Goal: Task Accomplishment & Management: Use online tool/utility

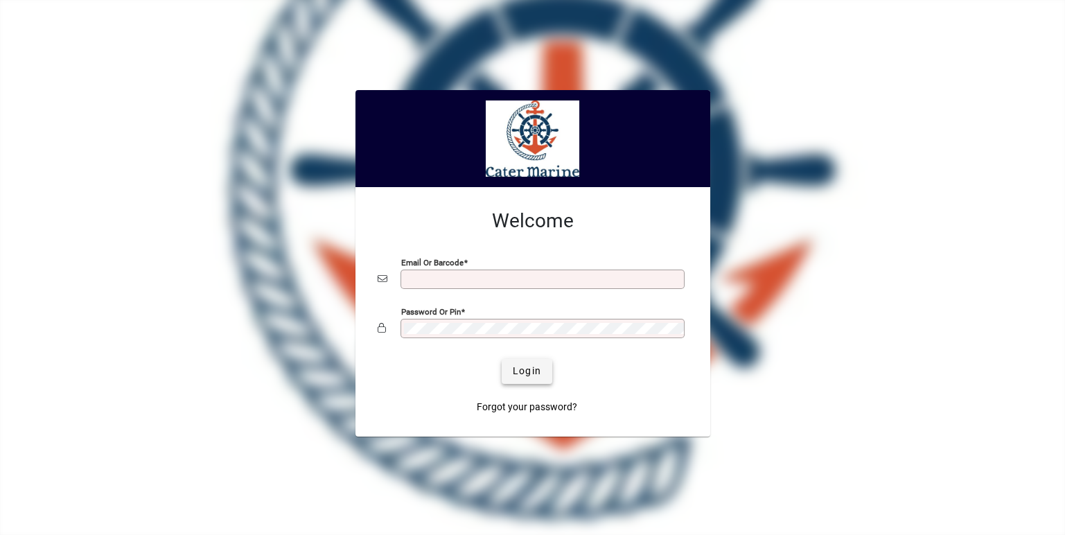
type input "**********"
click at [527, 365] on span "Login" at bounding box center [527, 371] width 28 height 15
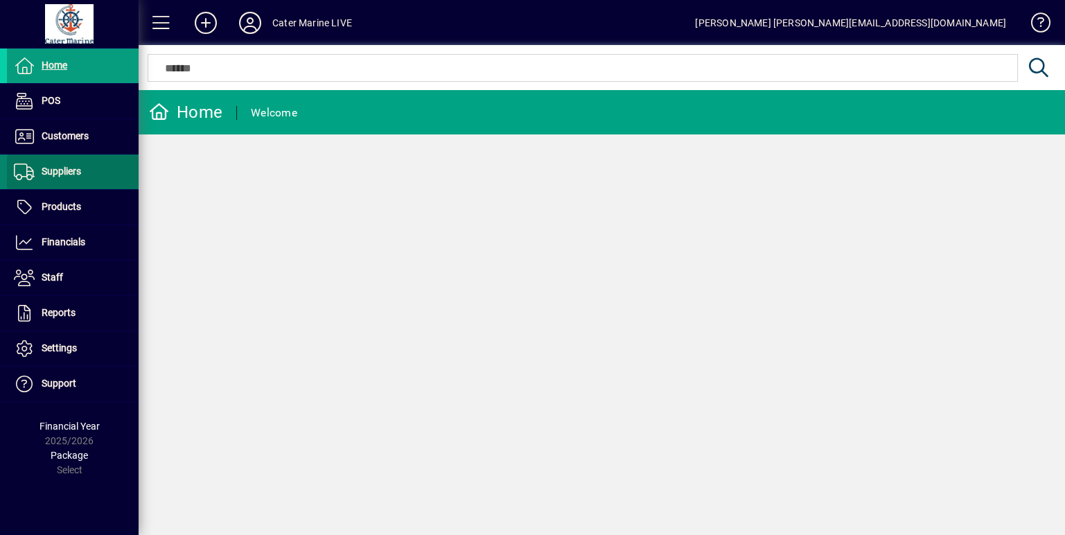
click at [68, 171] on span "Suppliers" at bounding box center [62, 171] width 40 height 11
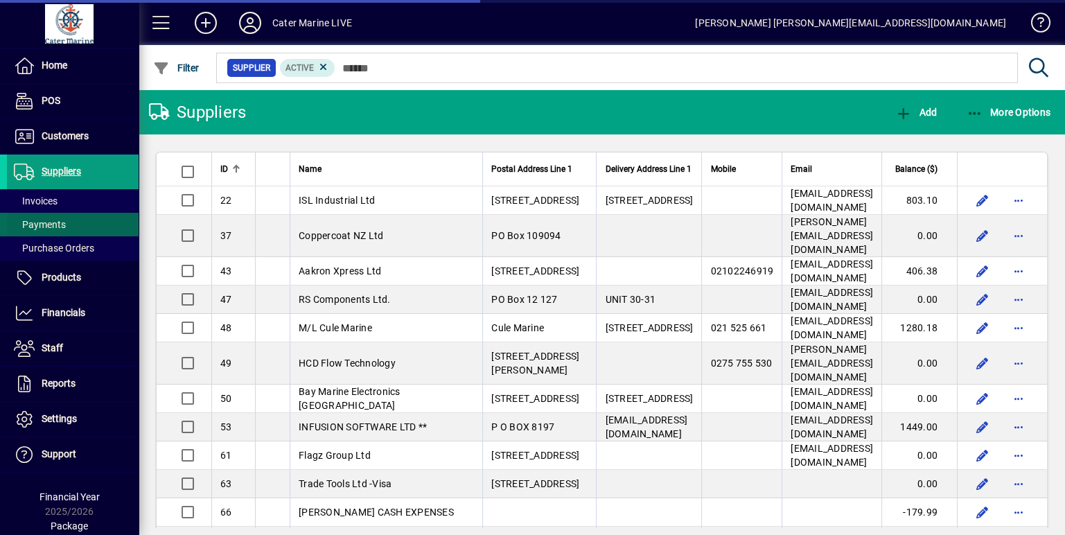
click at [42, 218] on span "Payments" at bounding box center [36, 225] width 59 height 15
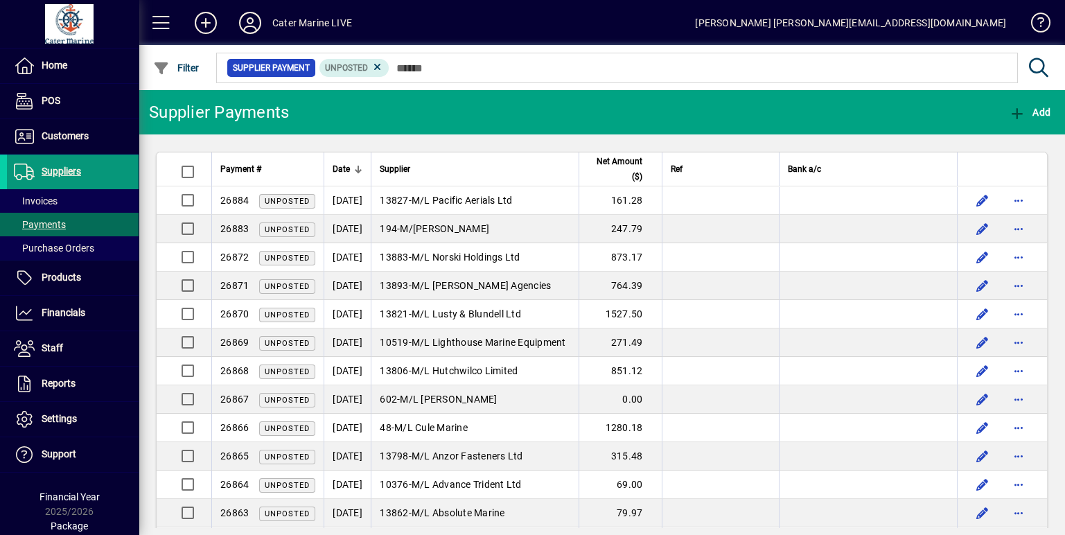
click at [62, 173] on span "Suppliers" at bounding box center [62, 171] width 40 height 11
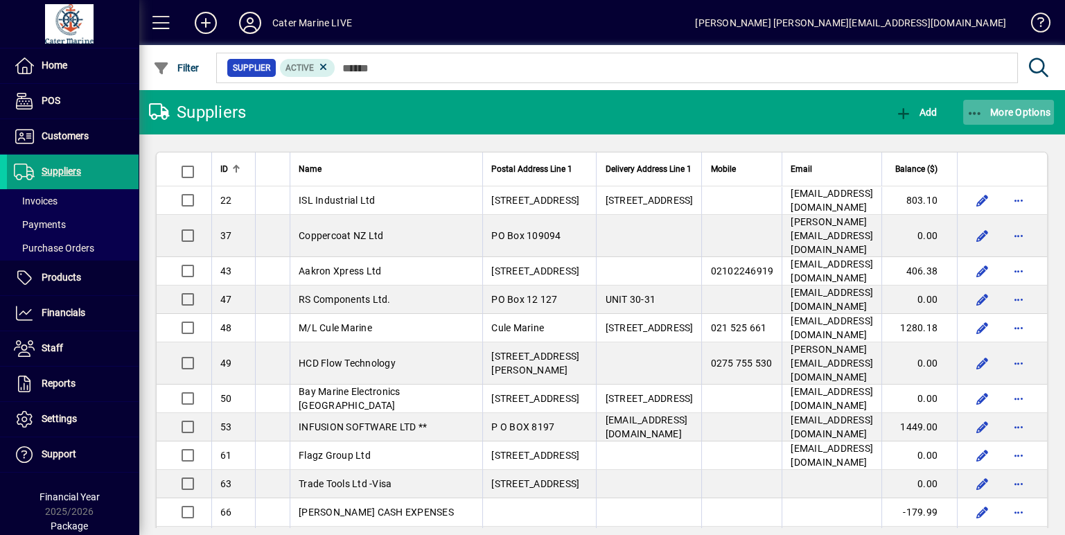
click at [975, 119] on icon "button" at bounding box center [975, 114] width 17 height 14
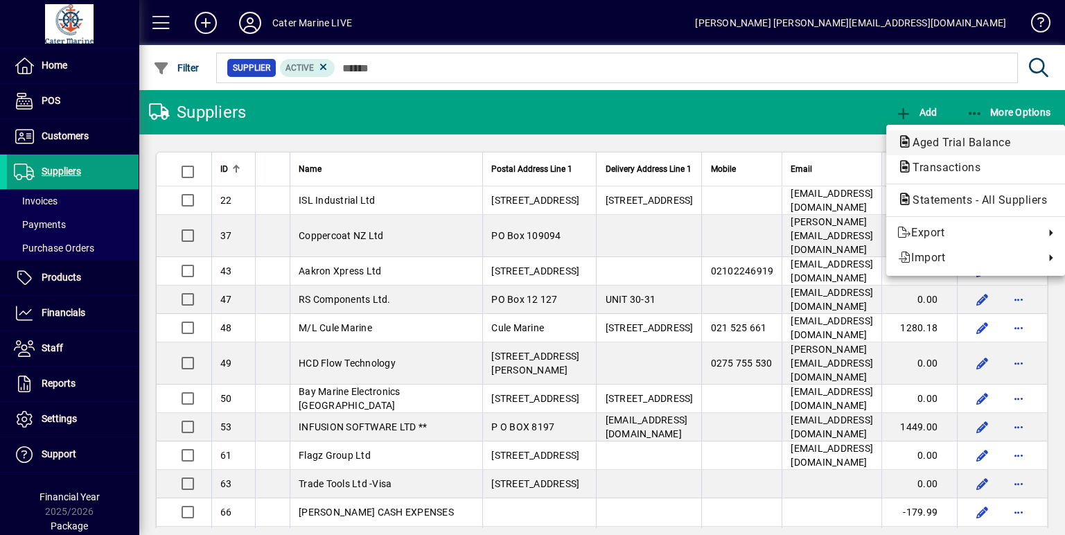
click at [931, 145] on span "Aged Trial Balance" at bounding box center [958, 142] width 120 height 13
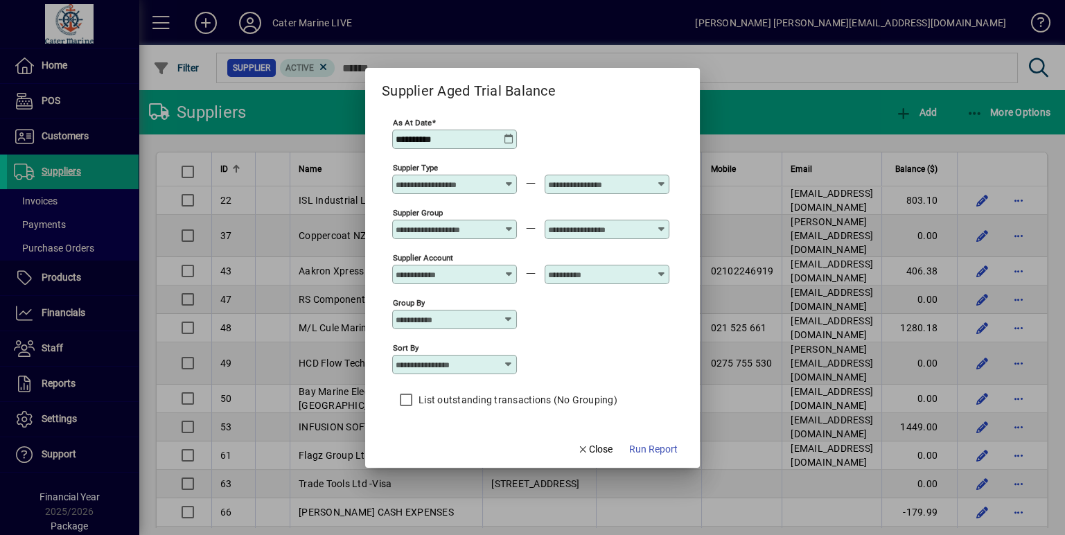
click at [508, 224] on icon at bounding box center [509, 224] width 10 height 0
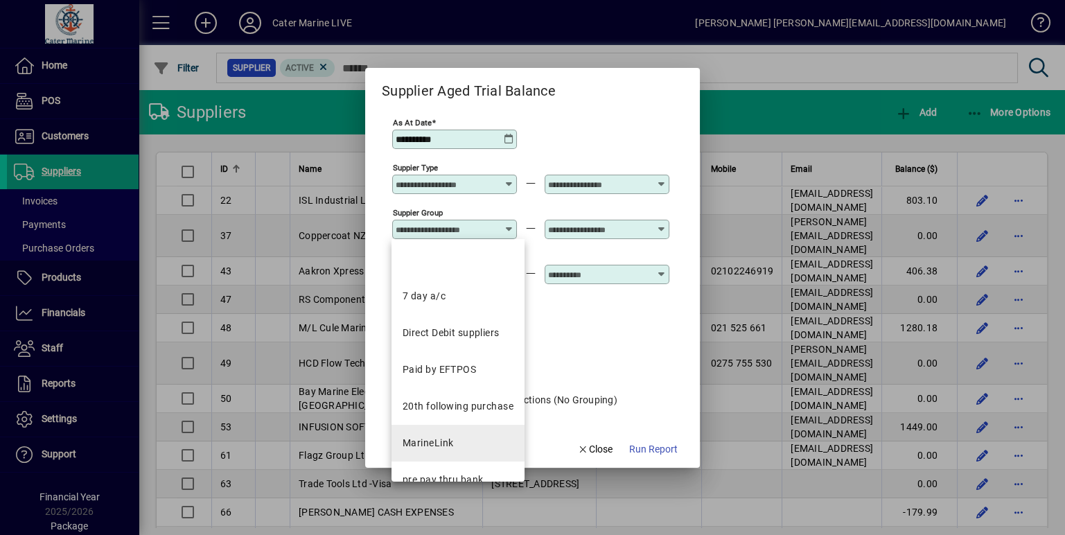
click at [435, 440] on div "MarineLink" at bounding box center [428, 443] width 51 height 15
type input "**********"
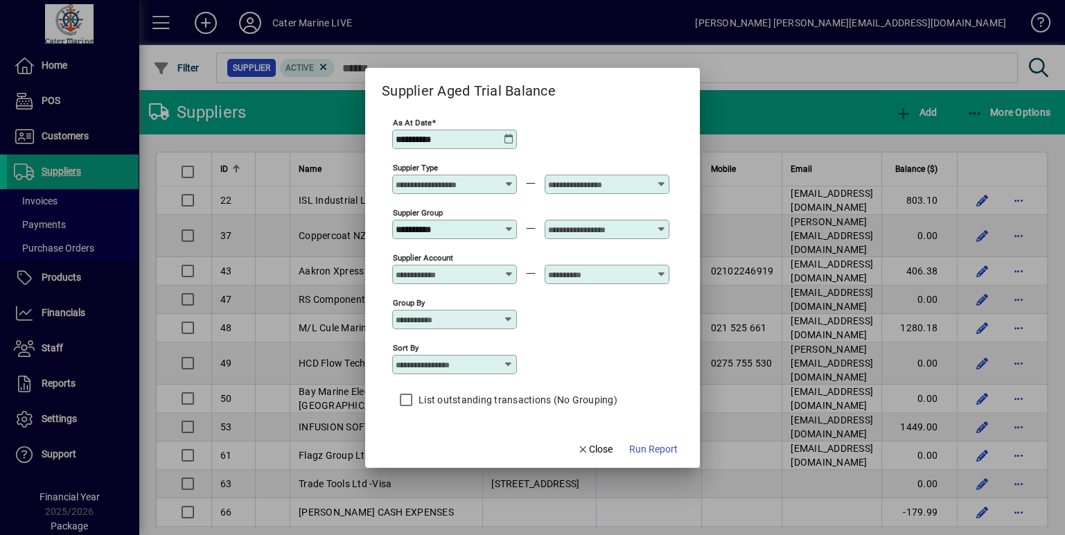
click at [505, 178] on div "Suppier Type" at bounding box center [454, 184] width 125 height 19
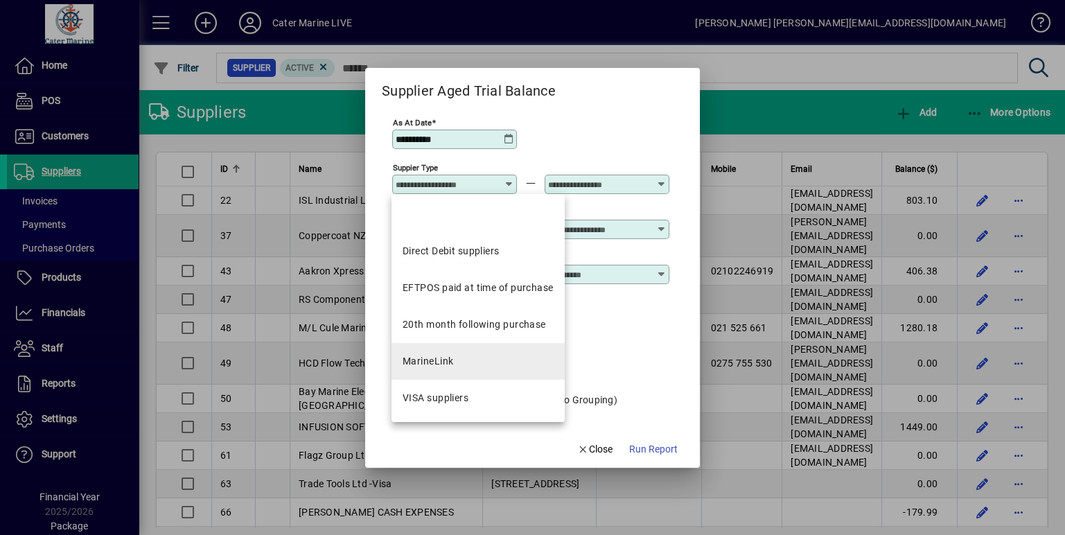
click at [435, 354] on div "MarineLink" at bounding box center [428, 361] width 51 height 15
type input "**********"
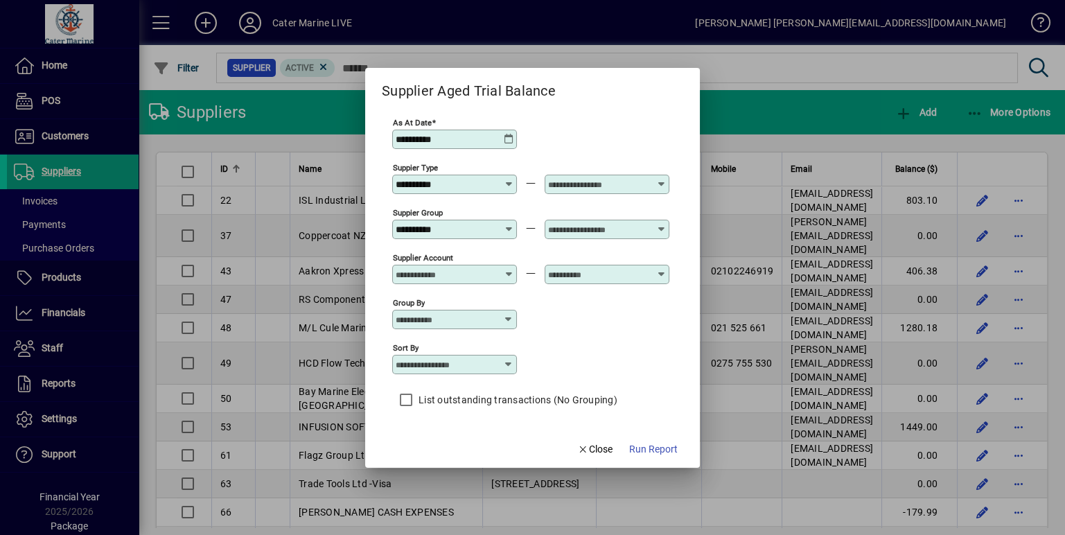
click at [511, 224] on icon at bounding box center [509, 224] width 10 height 0
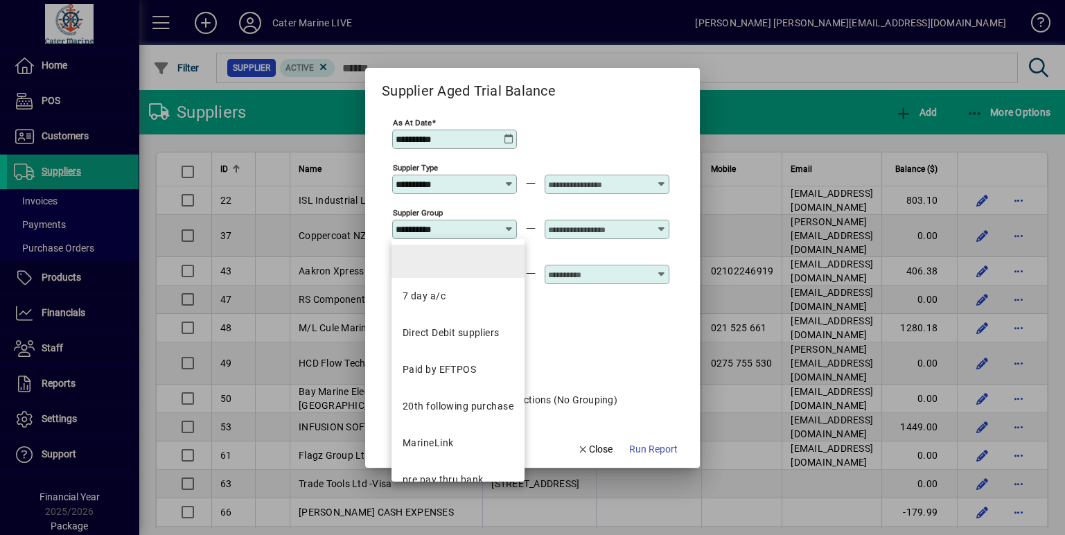
click at [475, 268] on mat-option at bounding box center [458, 261] width 133 height 33
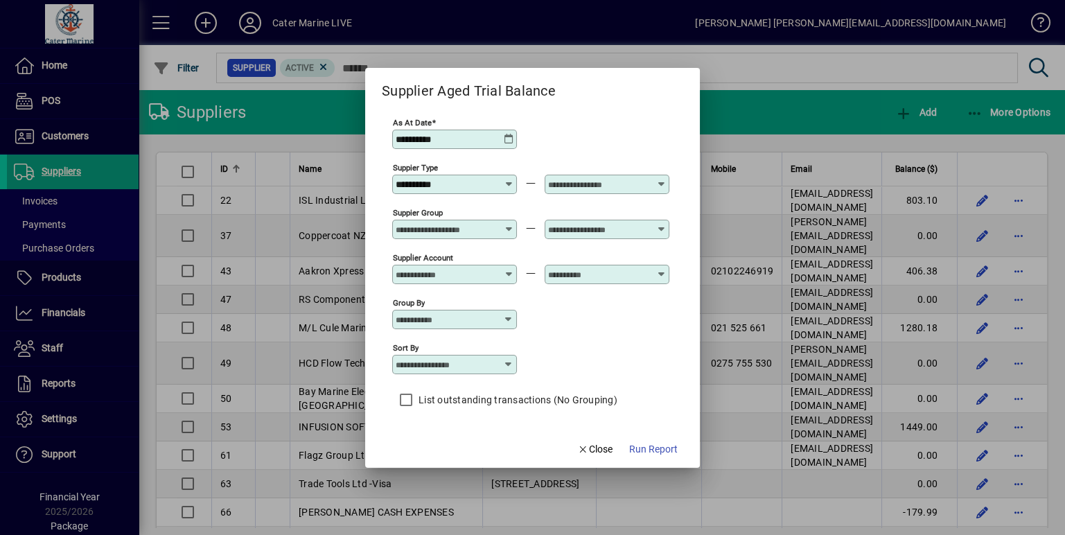
click at [593, 183] on input "text" at bounding box center [598, 184] width 101 height 11
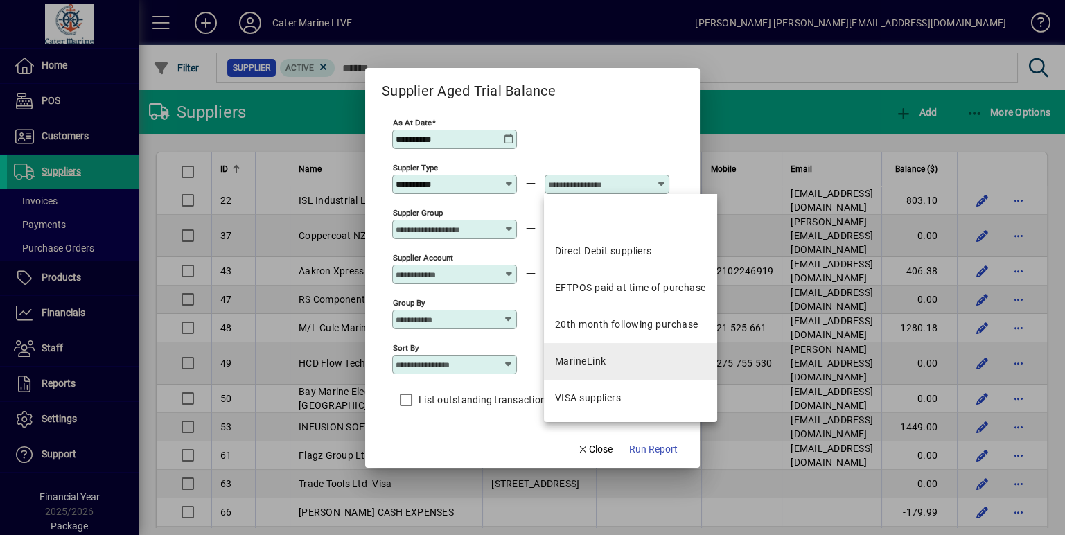
click at [585, 360] on div "MarineLink" at bounding box center [580, 361] width 51 height 15
type input "**********"
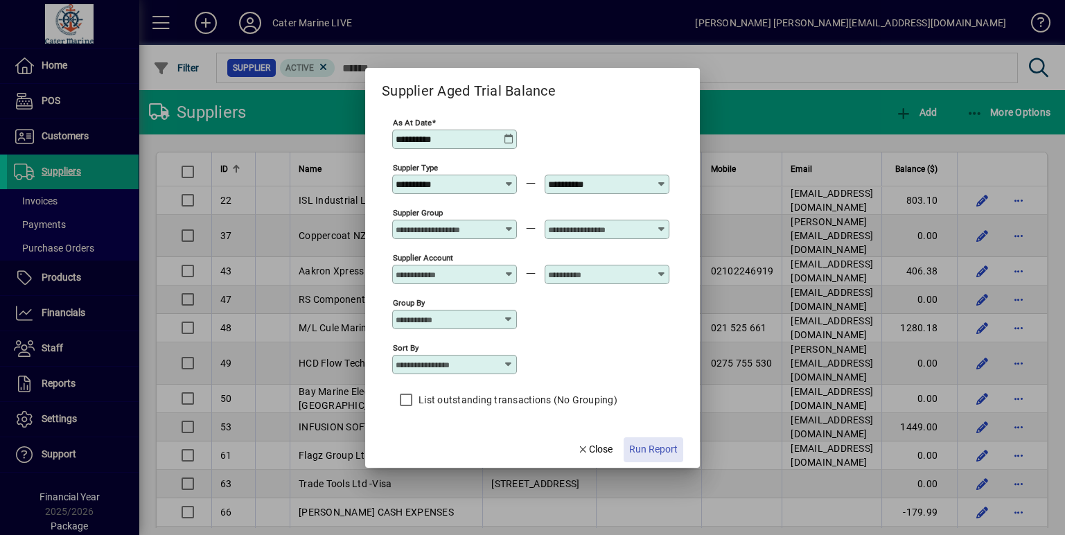
click at [638, 446] on span "Run Report" at bounding box center [653, 449] width 49 height 15
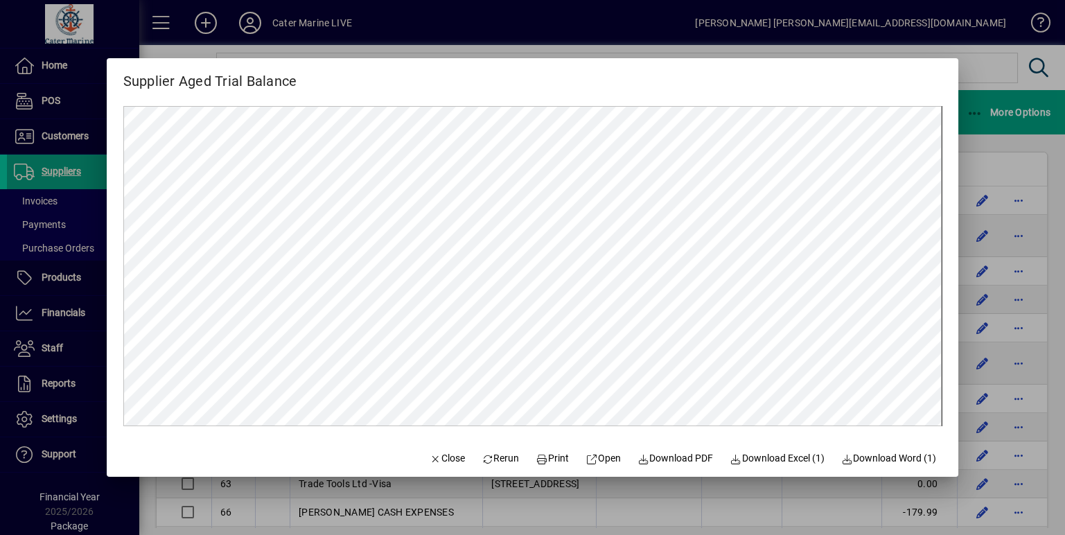
click at [1000, 94] on div at bounding box center [532, 267] width 1065 height 535
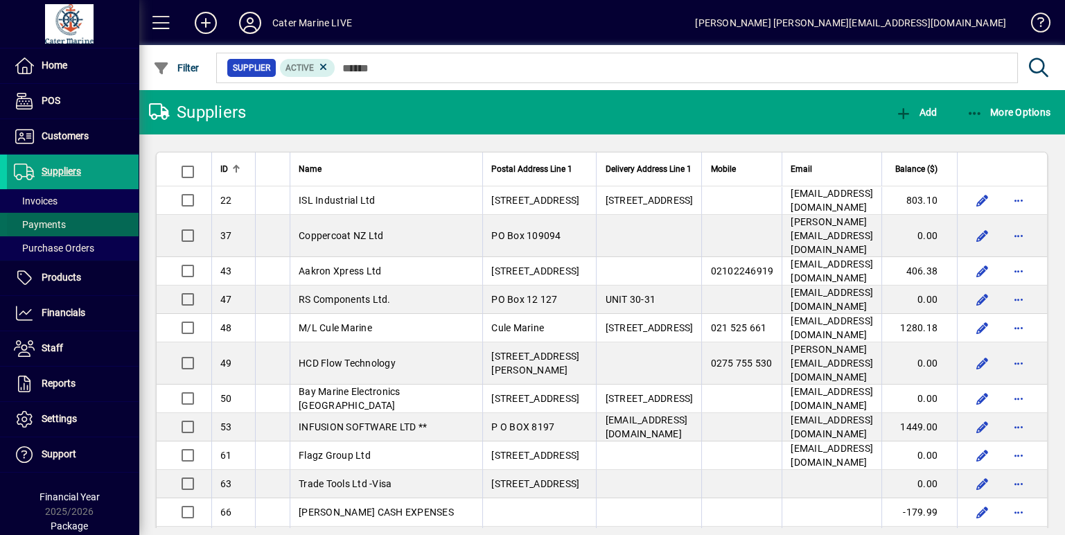
click at [46, 227] on span "Payments" at bounding box center [40, 224] width 52 height 11
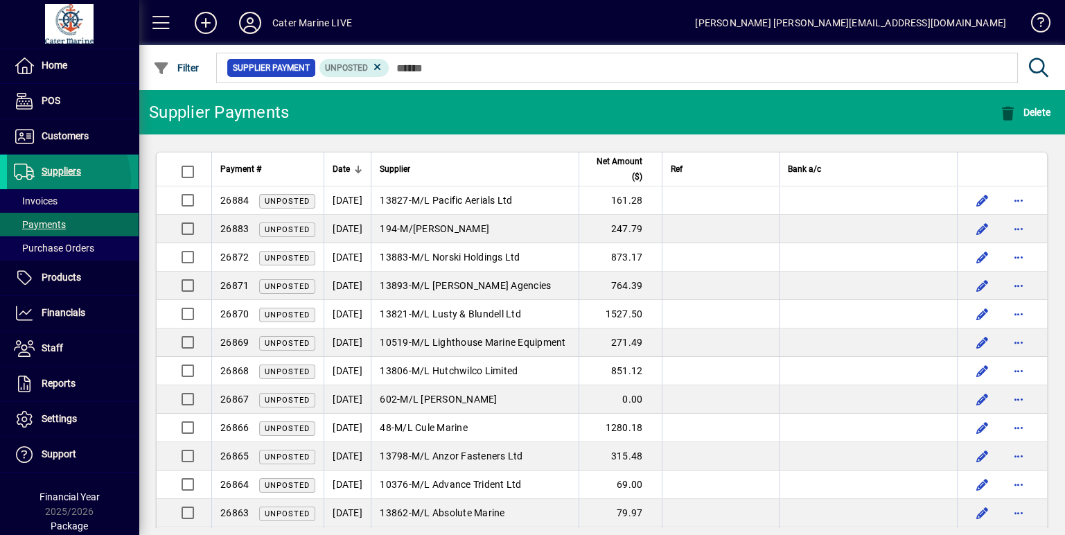
click at [53, 179] on span "Suppliers" at bounding box center [44, 172] width 74 height 17
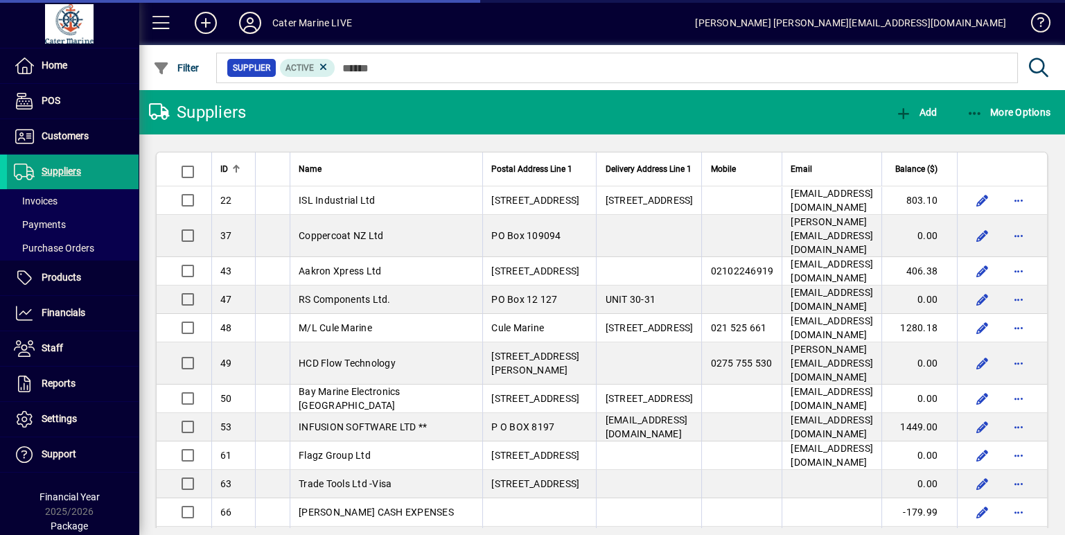
click at [63, 146] on span at bounding box center [73, 136] width 132 height 33
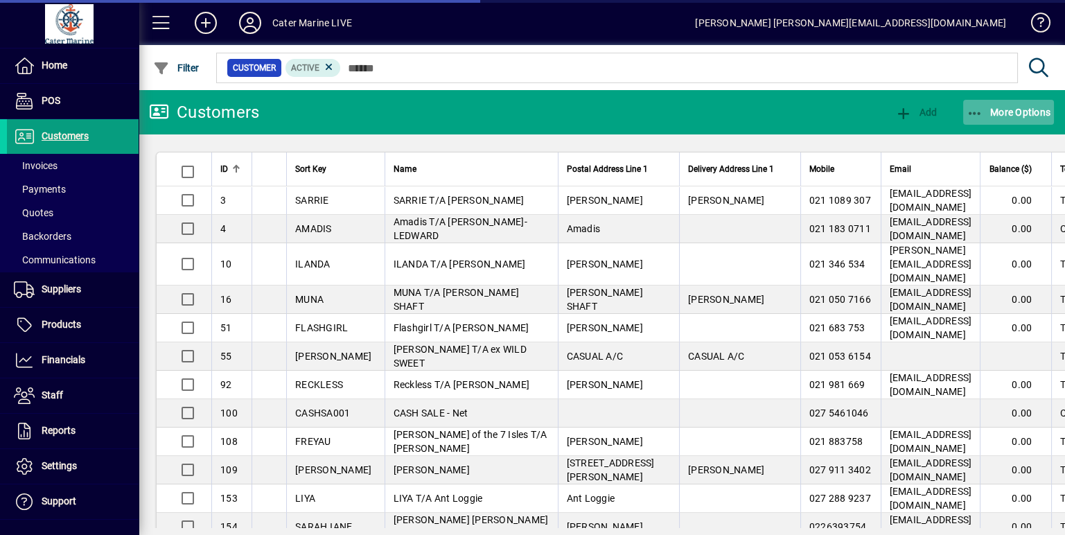
click at [967, 111] on icon "button" at bounding box center [975, 114] width 17 height 14
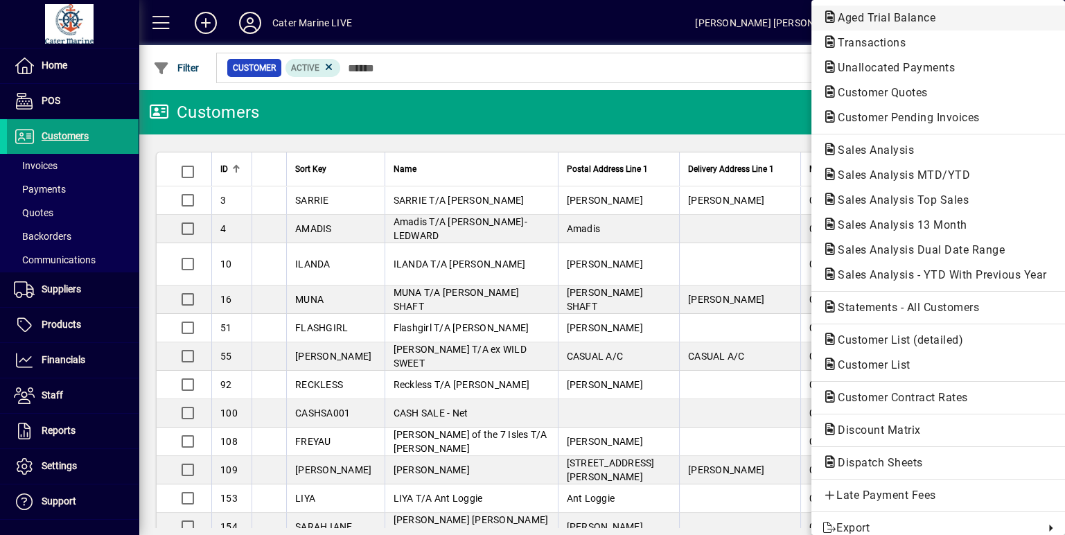
click at [881, 15] on span "Aged Trial Balance" at bounding box center [883, 17] width 120 height 13
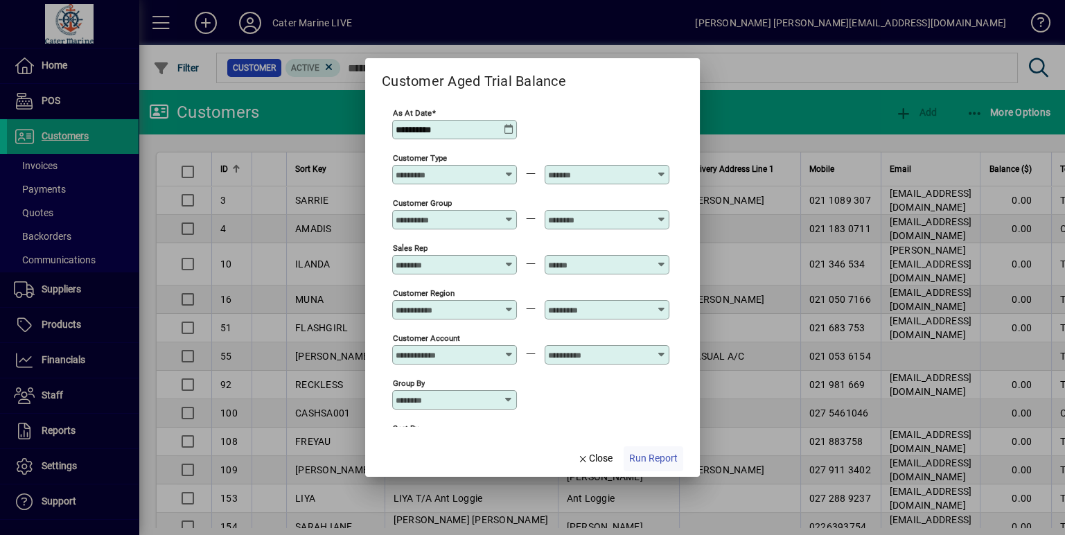
click at [643, 467] on span "button" at bounding box center [654, 458] width 60 height 33
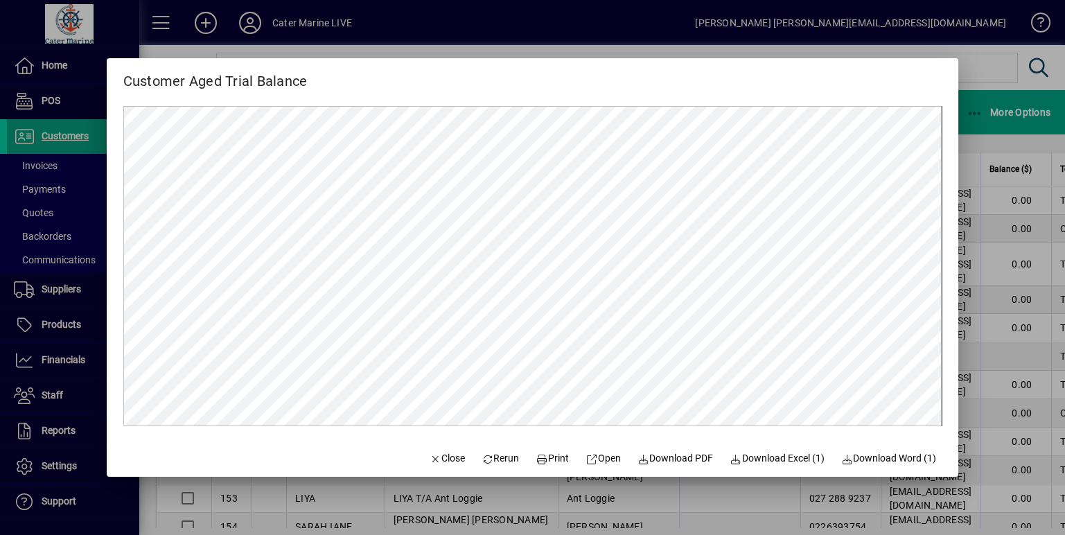
click at [1018, 130] on div at bounding box center [532, 267] width 1065 height 535
